Goal: Task Accomplishment & Management: Manage account settings

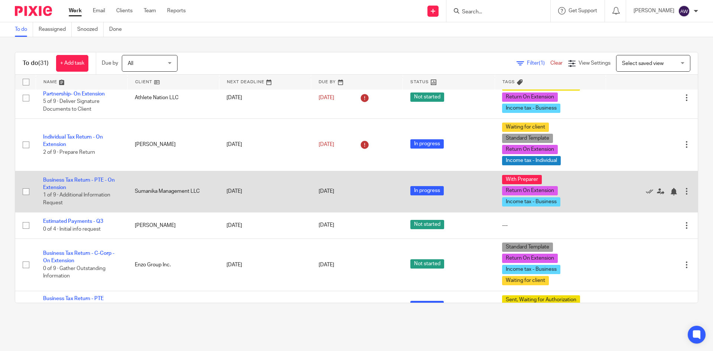
scroll to position [409, 0]
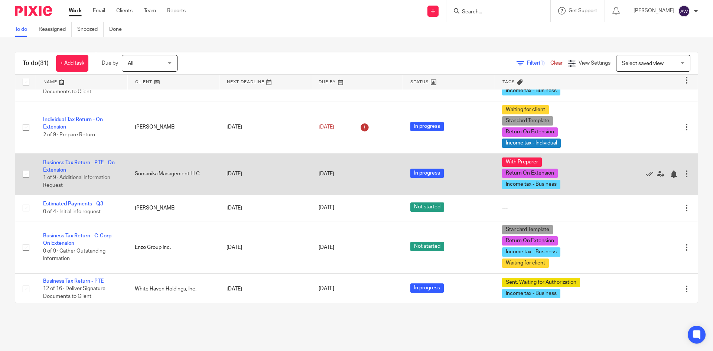
click at [97, 166] on td "Business Tax Return - PTE - On Extension 1 of 9 · Additional Information Request" at bounding box center [82, 173] width 92 height 41
click at [89, 161] on link "Business Tax Return - PTE - On Extension" at bounding box center [79, 166] width 72 height 13
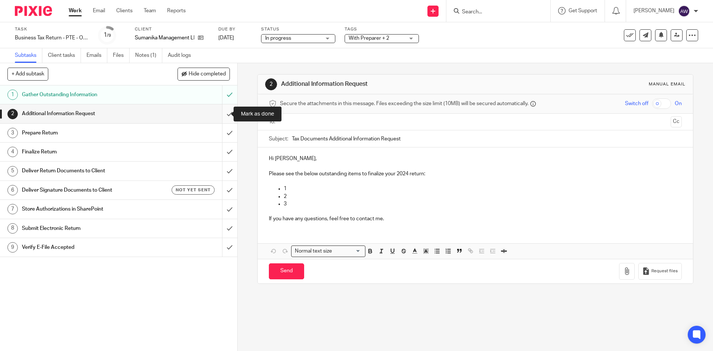
click at [220, 114] on input "submit" at bounding box center [118, 113] width 237 height 19
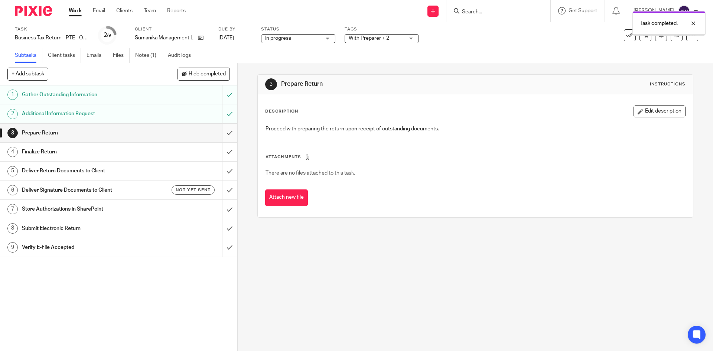
click at [227, 134] on input "submit" at bounding box center [118, 133] width 237 height 19
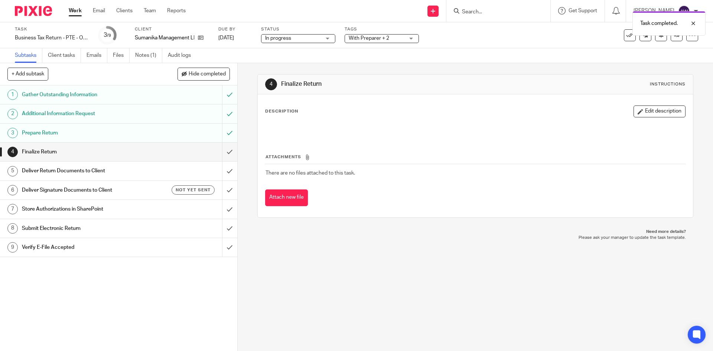
click at [380, 37] on span "With Preparer + 2" at bounding box center [369, 38] width 41 height 5
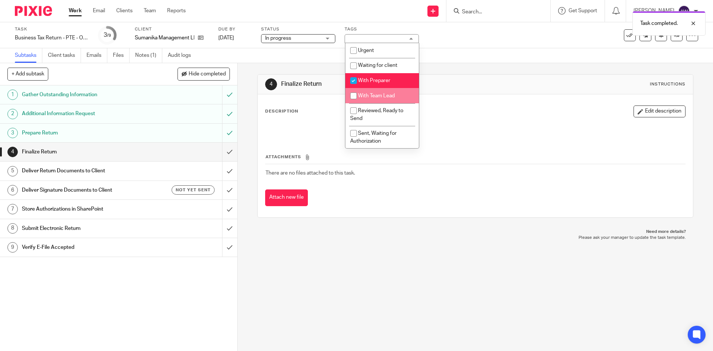
click at [376, 99] on li "With Team Lead" at bounding box center [383, 95] width 74 height 15
checkbox input "true"
click at [371, 74] on li "With Preparer" at bounding box center [383, 80] width 74 height 15
checkbox input "false"
click at [290, 61] on div "Subtasks Client tasks Emails Files Notes (1) Audit logs" at bounding box center [356, 55] width 713 height 15
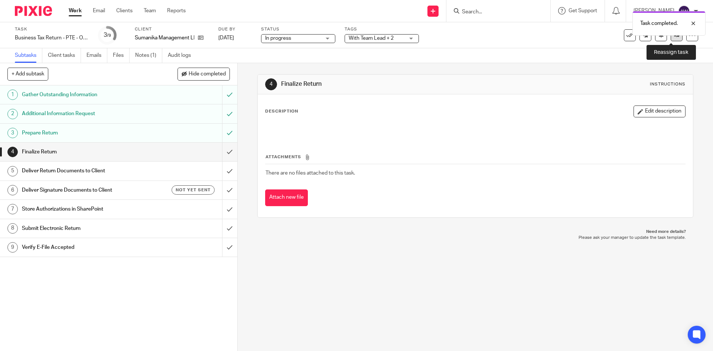
click at [671, 39] on link at bounding box center [677, 35] width 12 height 12
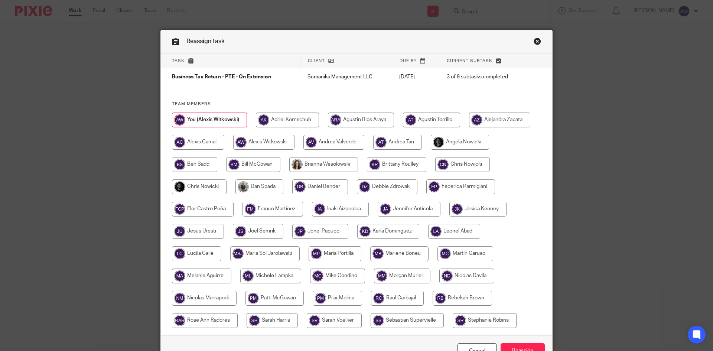
click at [207, 184] on input "radio" at bounding box center [199, 186] width 55 height 15
radio input "true"
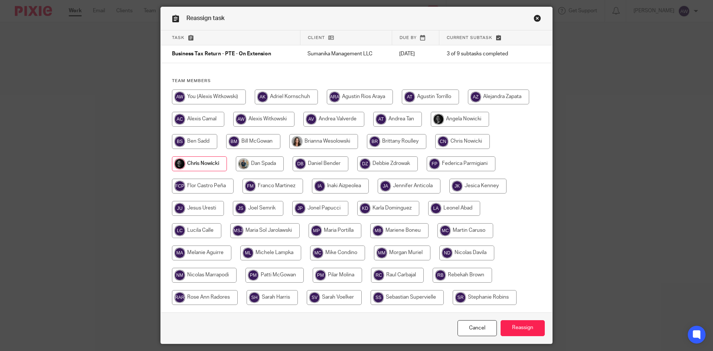
scroll to position [46, 0]
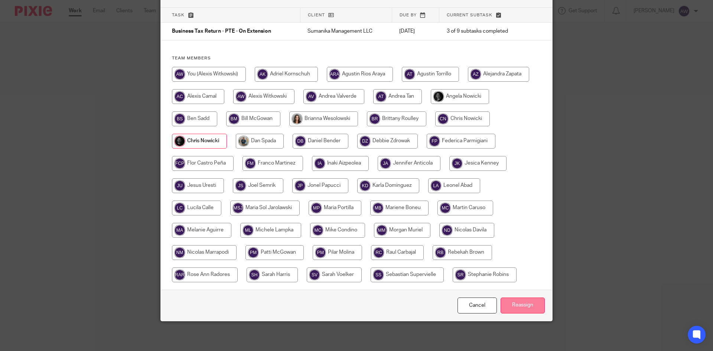
click at [513, 306] on input "Reassign" at bounding box center [523, 306] width 44 height 16
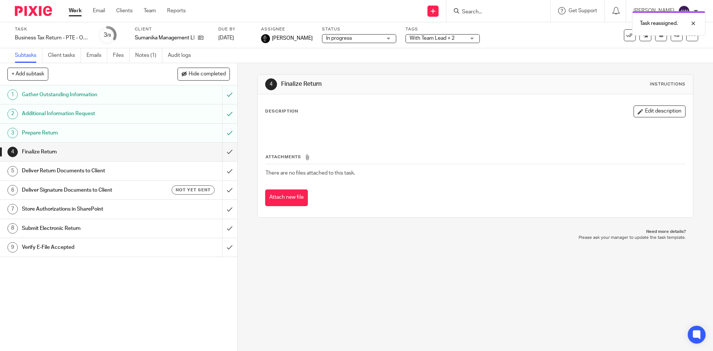
click at [76, 12] on link "Work" at bounding box center [75, 10] width 13 height 7
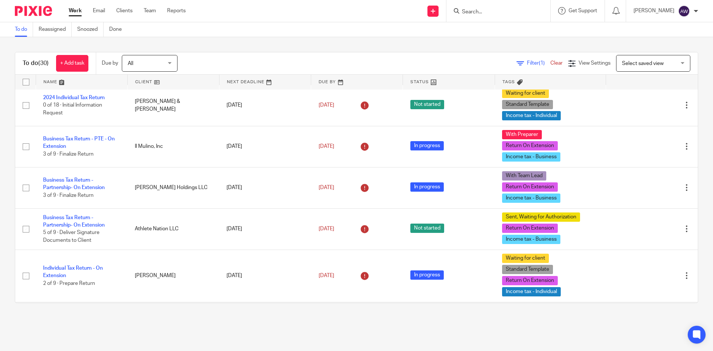
scroll to position [409, 0]
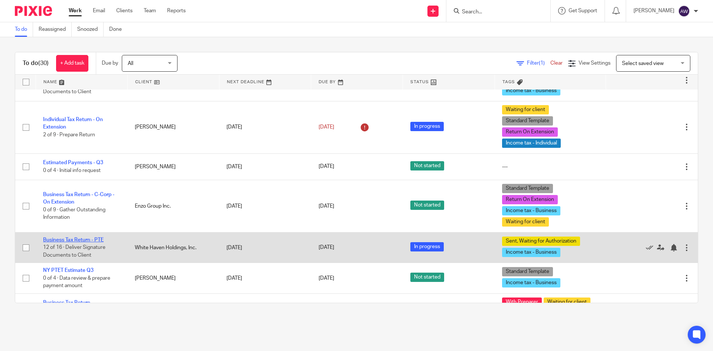
click at [89, 239] on link "Business Tax Return - PTE" at bounding box center [73, 239] width 61 height 5
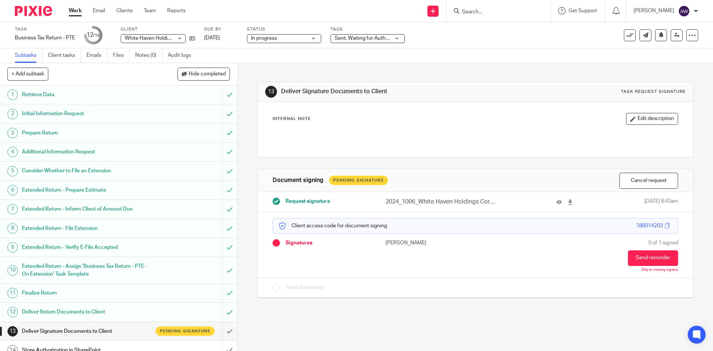
click at [73, 14] on link "Work" at bounding box center [75, 10] width 13 height 7
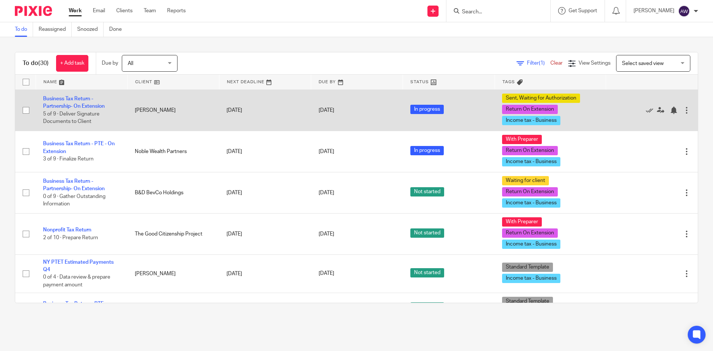
scroll to position [959, 0]
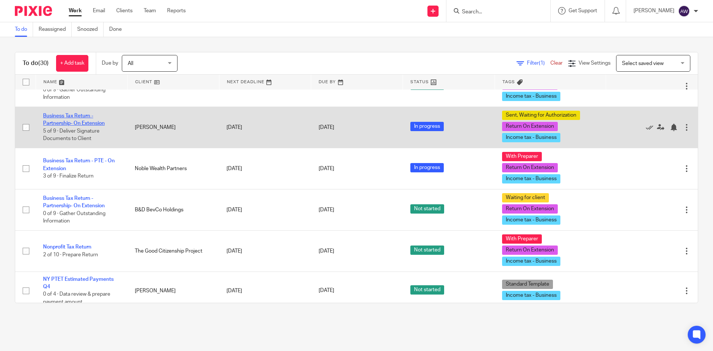
click at [63, 121] on link "Business Tax Return - Partnership- On Extension" at bounding box center [74, 119] width 62 height 13
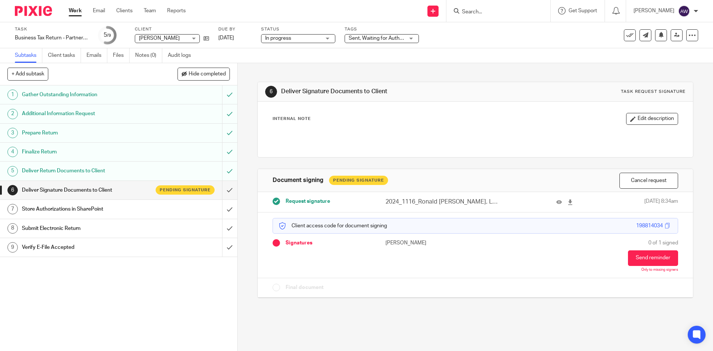
click at [73, 7] on link "Work" at bounding box center [75, 10] width 13 height 7
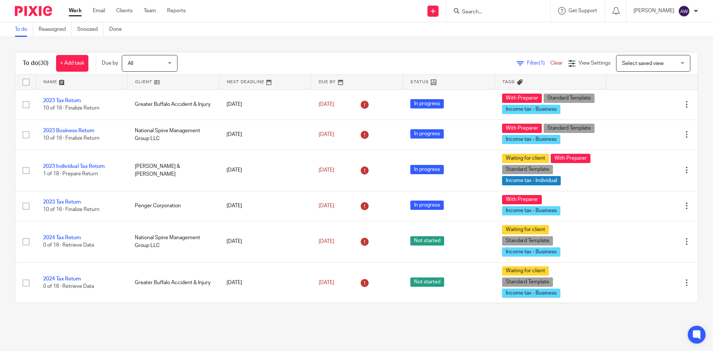
click at [489, 14] on input "Search" at bounding box center [494, 12] width 67 height 7
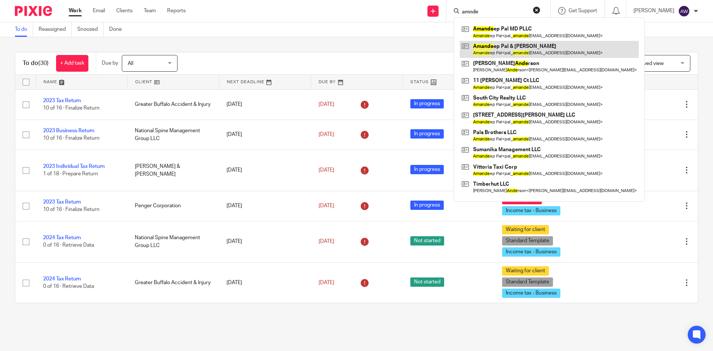
type input "amnde"
click at [513, 46] on link at bounding box center [549, 49] width 179 height 17
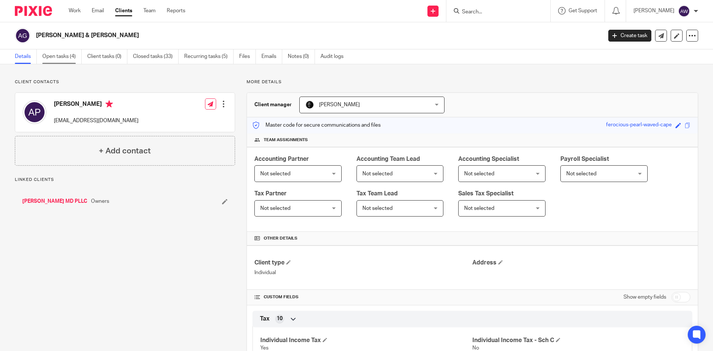
click at [68, 58] on link "Open tasks (4)" at bounding box center [61, 56] width 39 height 14
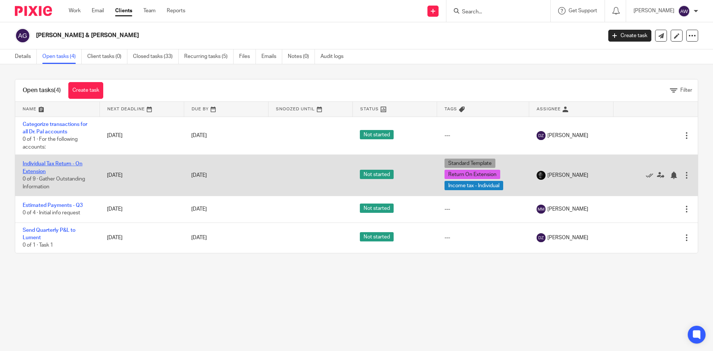
click at [55, 165] on link "Individual Tax Return - On Extension" at bounding box center [53, 167] width 60 height 13
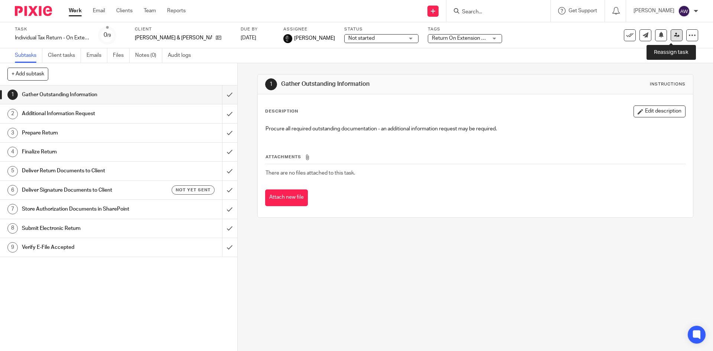
click at [672, 39] on link at bounding box center [677, 35] width 12 height 12
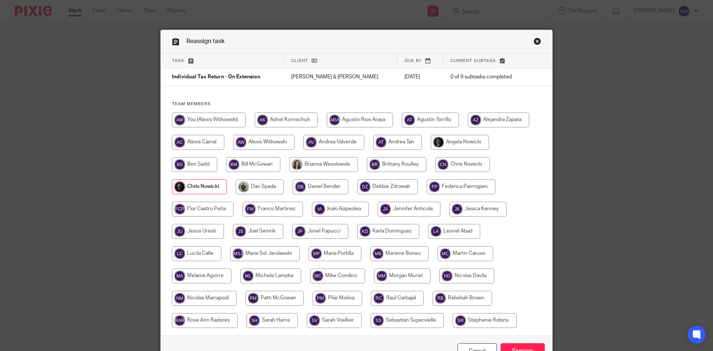
click at [205, 119] on input "radio" at bounding box center [209, 120] width 74 height 15
radio input "true"
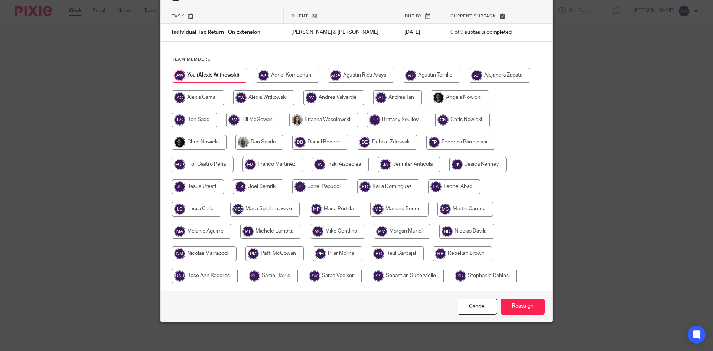
scroll to position [46, 0]
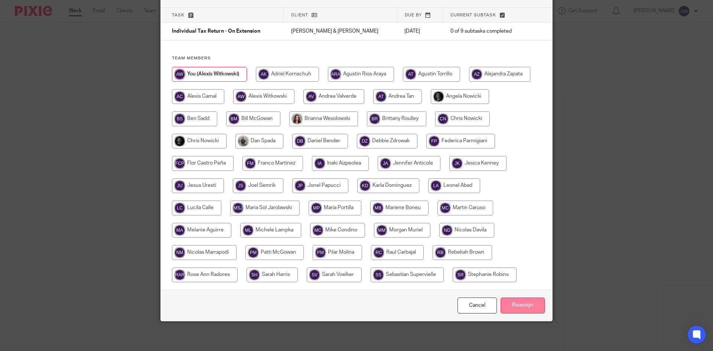
click at [520, 304] on input "Reassign" at bounding box center [523, 306] width 44 height 16
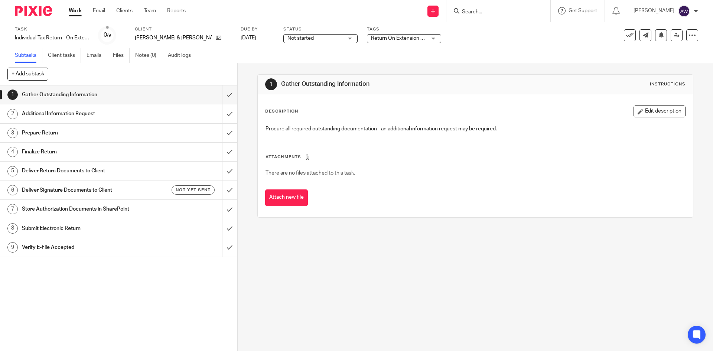
click at [482, 6] on div at bounding box center [499, 11] width 104 height 22
click at [481, 16] on form at bounding box center [500, 10] width 79 height 9
click at [481, 12] on input "Search" at bounding box center [494, 12] width 67 height 7
type input "5541"
drag, startPoint x: 457, startPoint y: 13, endPoint x: 447, endPoint y: 14, distance: 9.7
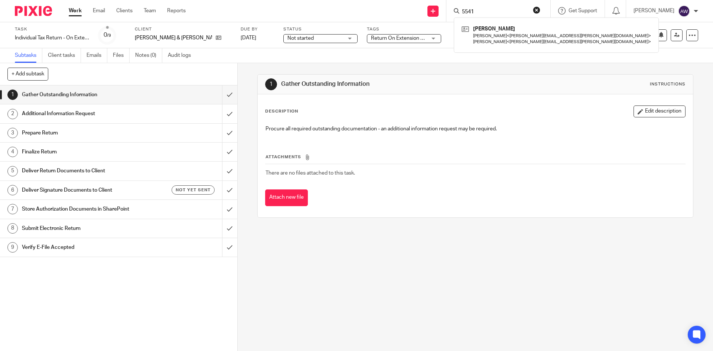
click at [447, 14] on div "Send new email Create task Add client Request signature 5541 Benjamin Paluch Be…" at bounding box center [455, 11] width 516 height 22
click at [474, 11] on input "Search" at bounding box center [494, 12] width 67 height 7
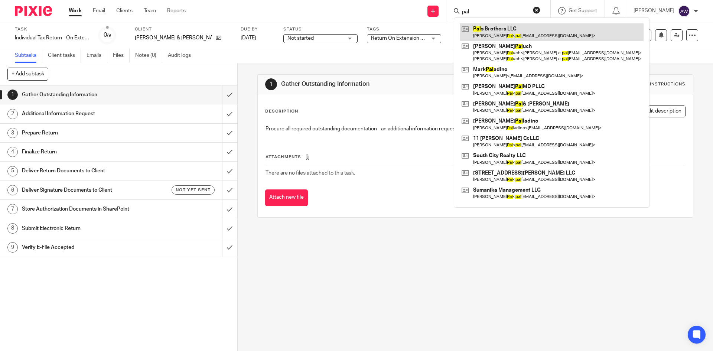
type input "pal"
click at [521, 34] on link at bounding box center [552, 31] width 184 height 17
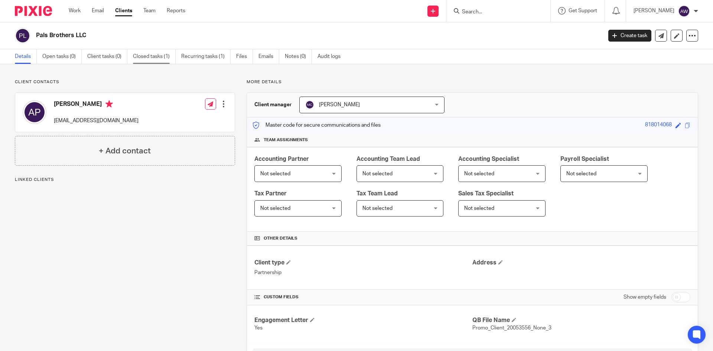
click at [153, 55] on link "Closed tasks (1)" at bounding box center [154, 56] width 43 height 14
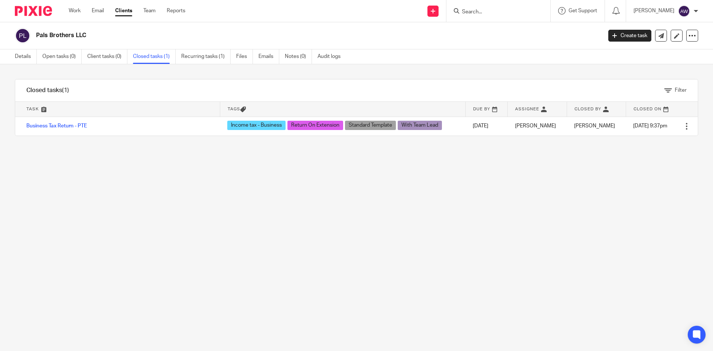
click at [469, 6] on form at bounding box center [500, 10] width 79 height 9
click at [470, 8] on form at bounding box center [500, 10] width 79 height 9
click at [475, 12] on input "Search" at bounding box center [494, 12] width 67 height 7
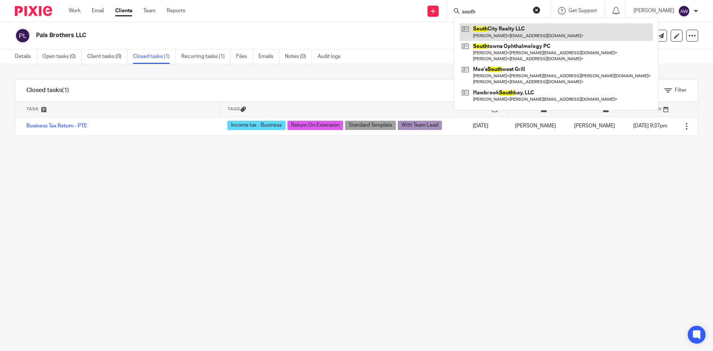
type input "south"
click at [499, 32] on link at bounding box center [556, 31] width 193 height 17
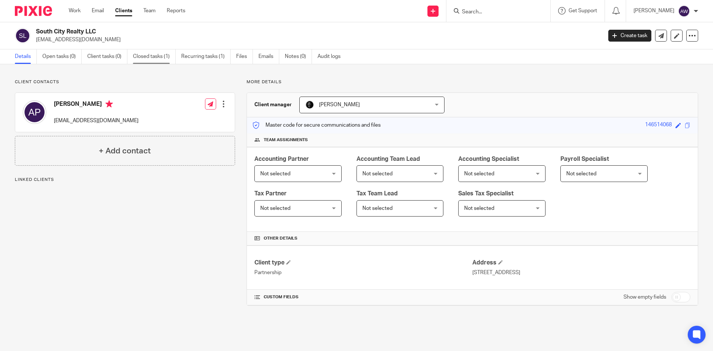
click at [165, 56] on link "Closed tasks (1)" at bounding box center [154, 56] width 43 height 14
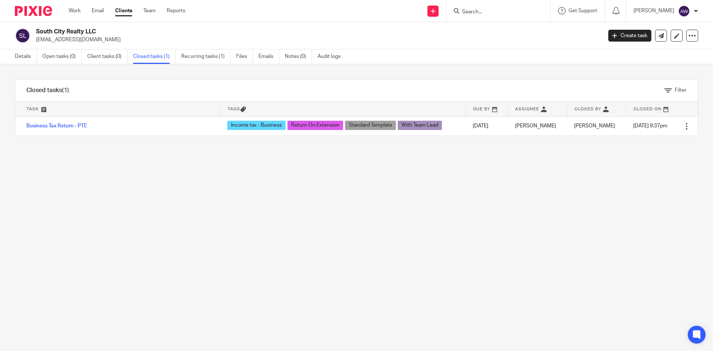
click at [475, 14] on input "Search" at bounding box center [494, 12] width 67 height 7
type input "vittor"
click at [491, 26] on link at bounding box center [523, 31] width 126 height 17
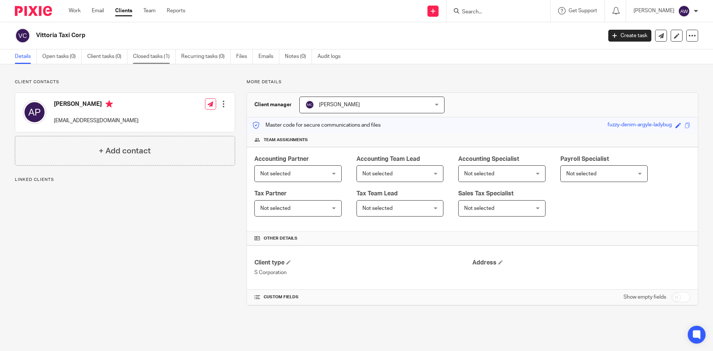
click at [159, 59] on link "Closed tasks (1)" at bounding box center [154, 56] width 43 height 14
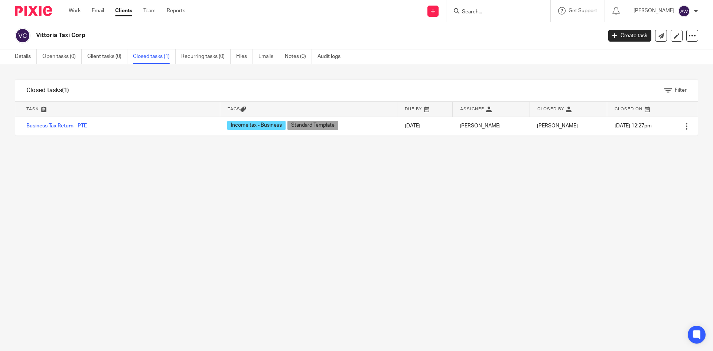
click at [504, 6] on form at bounding box center [500, 10] width 79 height 9
drag, startPoint x: 504, startPoint y: 6, endPoint x: 499, endPoint y: 7, distance: 4.9
click at [504, 6] on form at bounding box center [500, 10] width 79 height 9
click at [497, 10] on input "Search" at bounding box center [494, 12] width 67 height 7
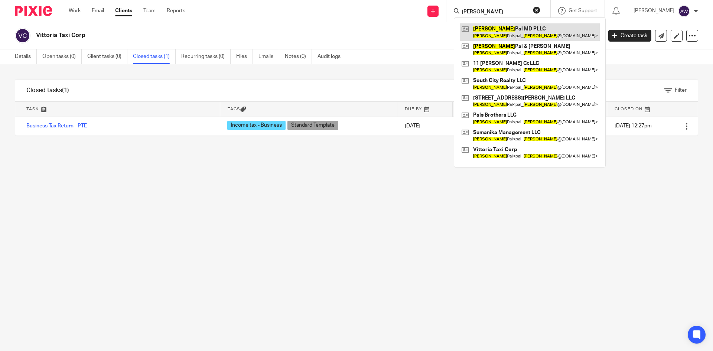
type input "amandeep"
click at [486, 40] on link at bounding box center [530, 31] width 140 height 17
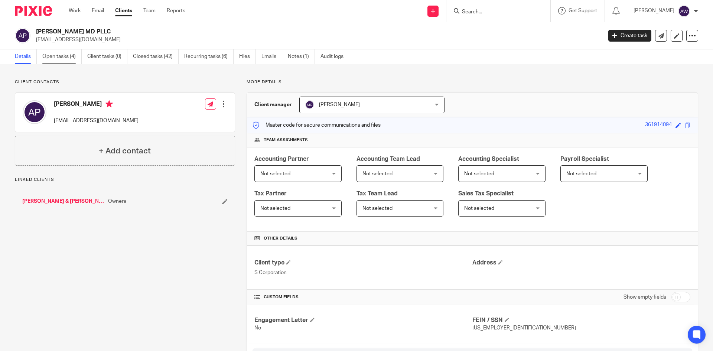
click at [61, 58] on link "Open tasks (4)" at bounding box center [61, 56] width 39 height 14
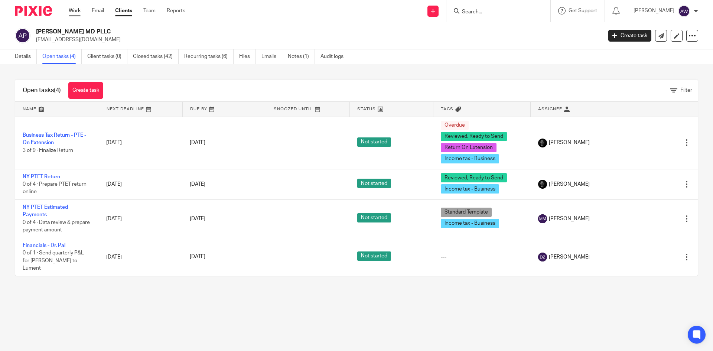
click at [80, 13] on link "Work" at bounding box center [75, 10] width 12 height 7
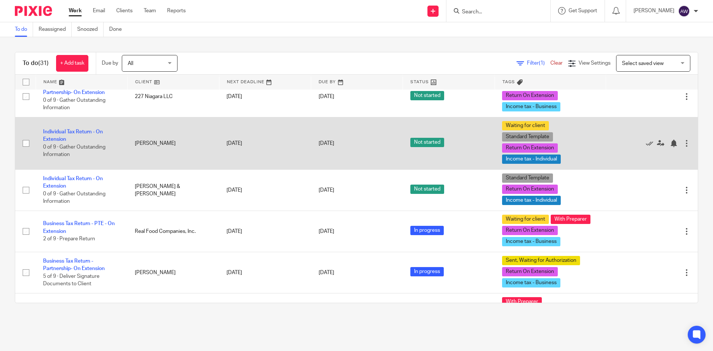
scroll to position [855, 0]
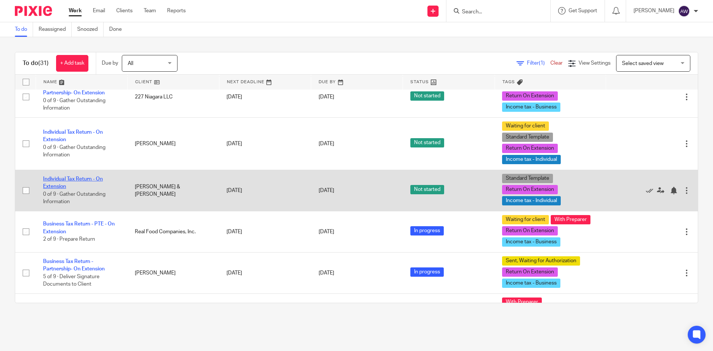
click at [67, 180] on link "Individual Tax Return - On Extension" at bounding box center [73, 182] width 60 height 13
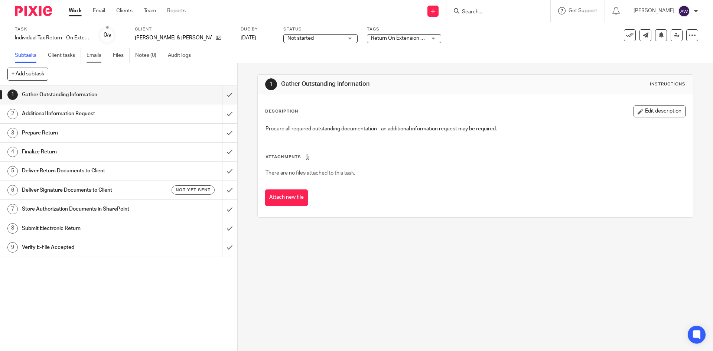
click at [98, 55] on link "Emails" at bounding box center [97, 55] width 21 height 14
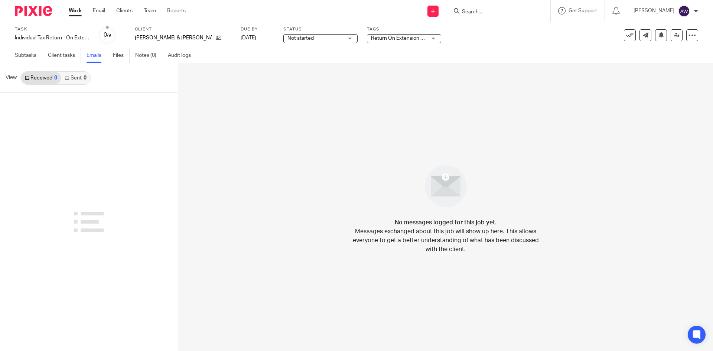
click at [81, 110] on div at bounding box center [89, 222] width 178 height 258
click at [123, 59] on link "Files" at bounding box center [121, 55] width 17 height 14
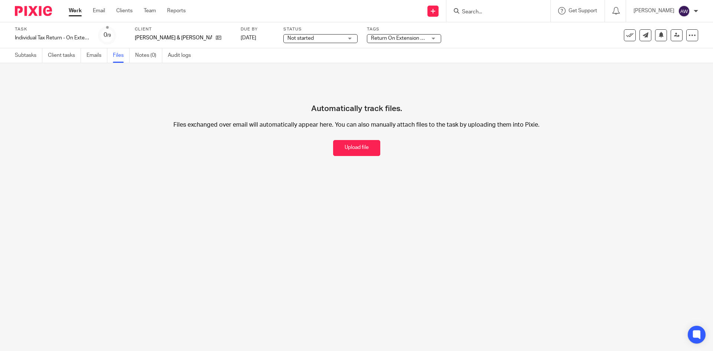
click at [288, 38] on span "Not started" at bounding box center [301, 38] width 26 height 5
click at [282, 66] on span "In progress" at bounding box center [283, 65] width 26 height 5
click at [242, 74] on div "Upload file Drag & Drop your files, or click here Files uploading... Automatica…" at bounding box center [356, 117] width 713 height 108
click at [57, 54] on link "Client tasks" at bounding box center [64, 55] width 33 height 14
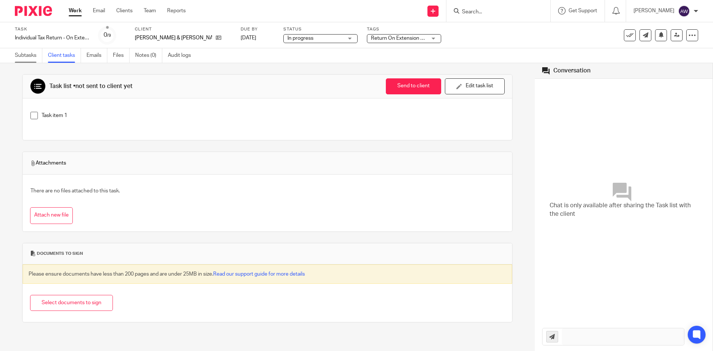
click at [32, 55] on link "Subtasks" at bounding box center [28, 55] width 27 height 14
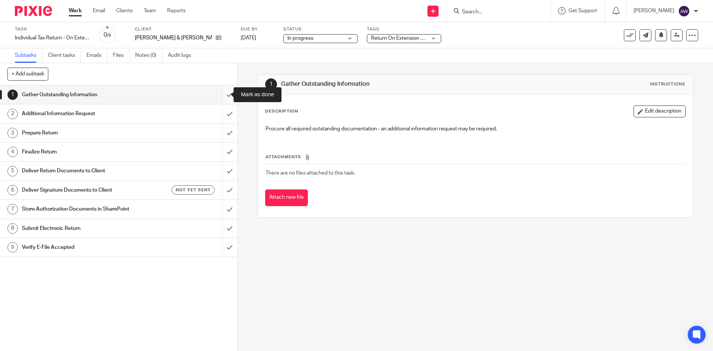
click at [221, 90] on input "submit" at bounding box center [118, 94] width 237 height 19
